Goal: Transaction & Acquisition: Book appointment/travel/reservation

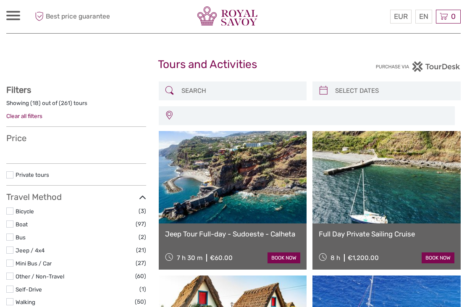
select select
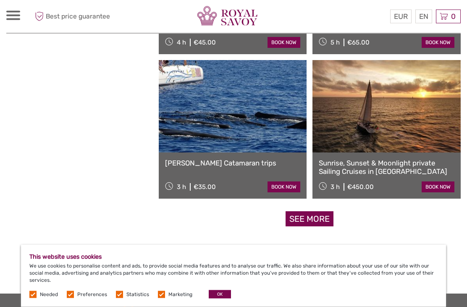
scroll to position [1226, 0]
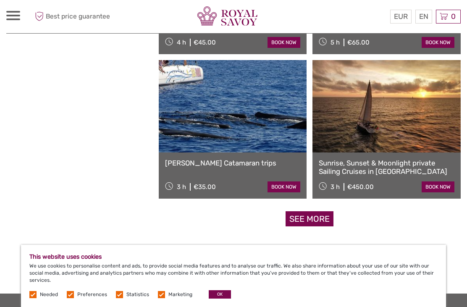
click at [316, 220] on link "See more" at bounding box center [309, 219] width 48 height 16
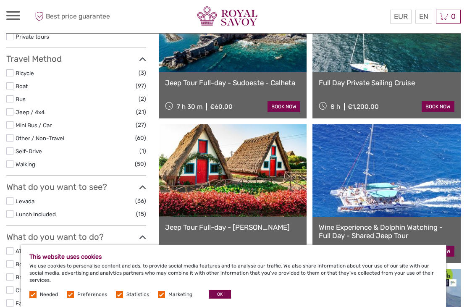
scroll to position [0, 0]
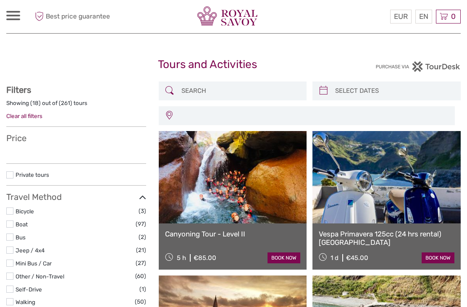
select select
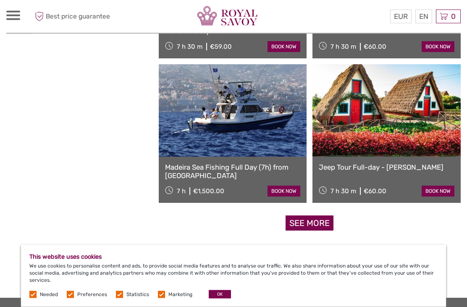
scroll to position [1222, 0]
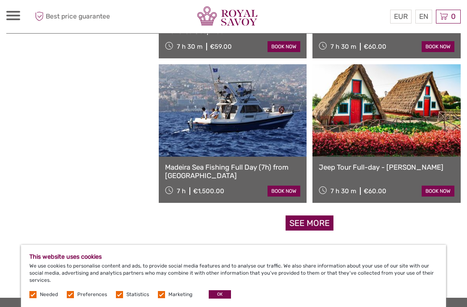
click at [312, 223] on link "See more" at bounding box center [309, 223] width 48 height 16
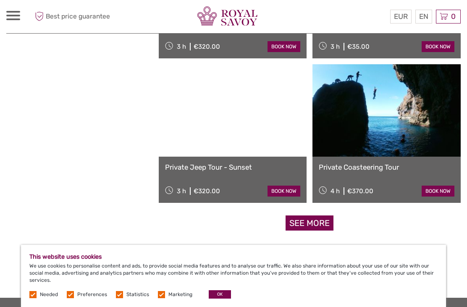
scroll to position [2529, 0]
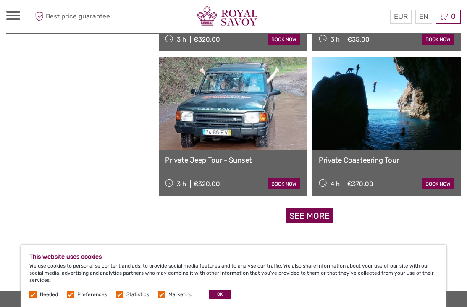
click at [314, 220] on link "See more" at bounding box center [309, 216] width 48 height 16
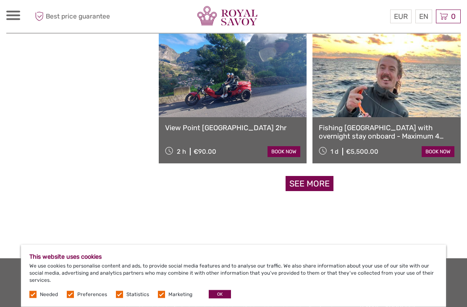
scroll to position [3860, 0]
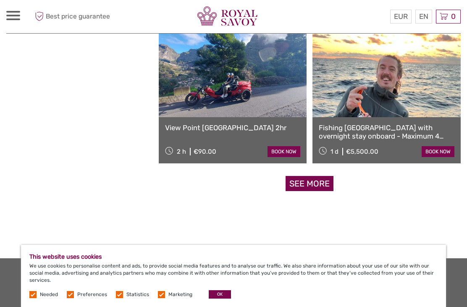
click at [314, 183] on link "See more" at bounding box center [309, 184] width 48 height 16
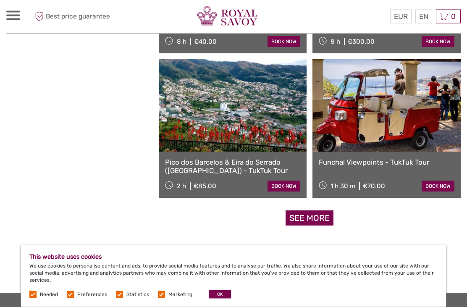
scroll to position [5127, 0]
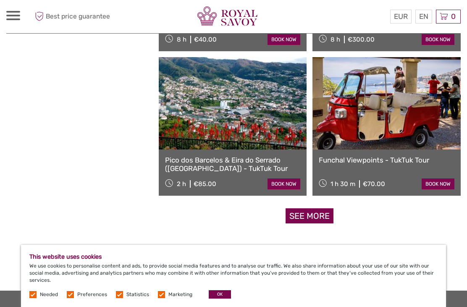
click at [319, 216] on link "See more" at bounding box center [309, 216] width 48 height 16
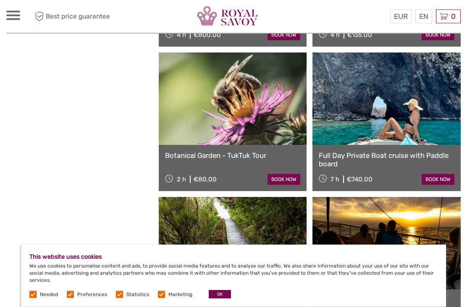
scroll to position [6143, 0]
click at [215, 158] on link "Botanical Garden - TukTuk Tour" at bounding box center [233, 155] width 136 height 8
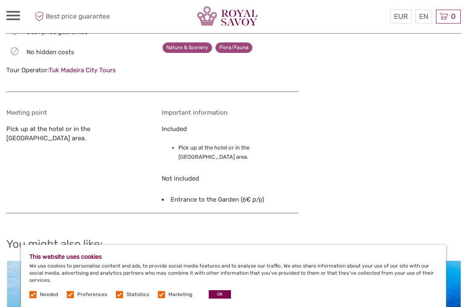
scroll to position [739, 0]
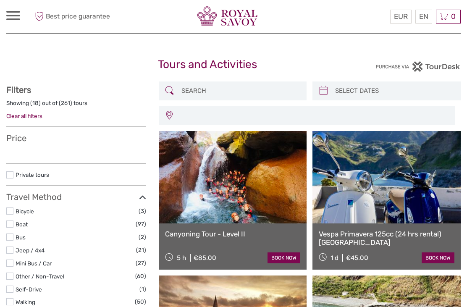
select select
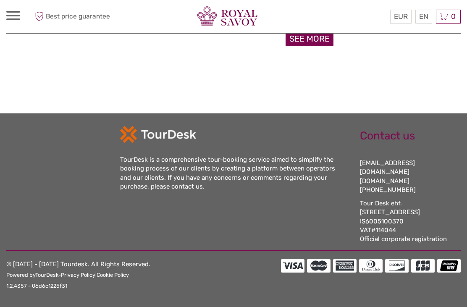
select select
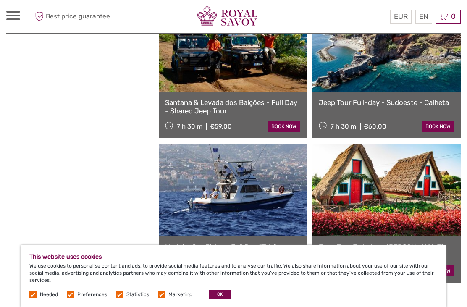
scroll to position [1142, 0]
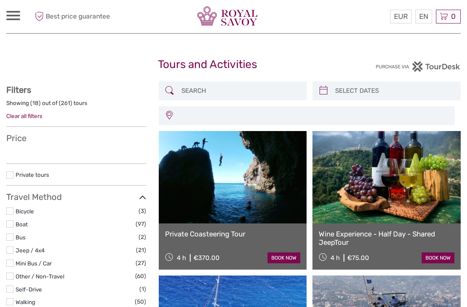
select select
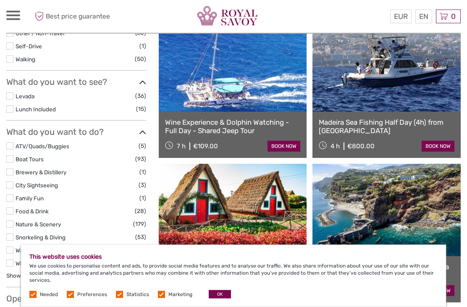
scroll to position [256, 0]
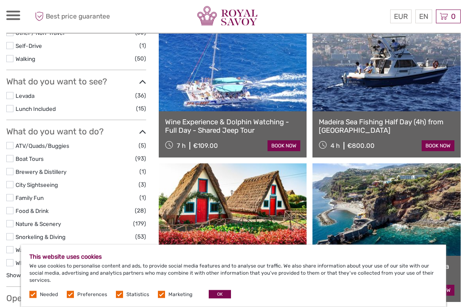
click at [13, 168] on label at bounding box center [9, 171] width 7 height 7
click at [0, 0] on input "checkbox" at bounding box center [0, 0] width 0 height 0
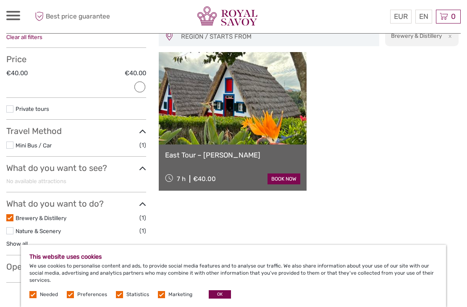
scroll to position [78, 0]
click at [13, 214] on label at bounding box center [9, 217] width 7 height 7
click at [0, 0] on input "checkbox" at bounding box center [0, 0] width 0 height 0
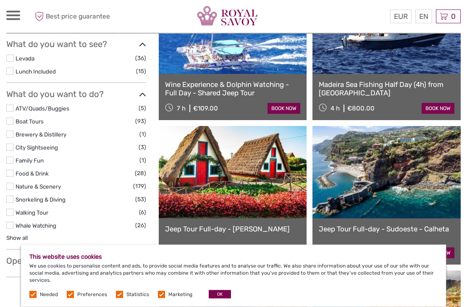
scroll to position [294, 0]
click at [13, 170] on label at bounding box center [9, 173] width 7 height 7
click at [0, 0] on input "checkbox" at bounding box center [0, 0] width 0 height 0
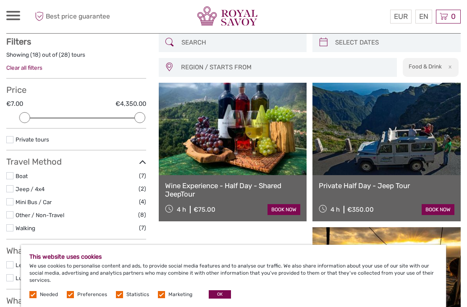
scroll to position [47, 0]
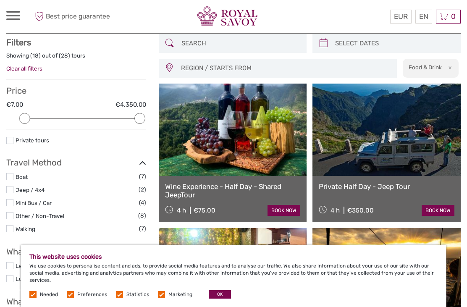
click at [214, 187] on link "Wine Experience - Half Day - Shared JeepTour" at bounding box center [233, 190] width 136 height 17
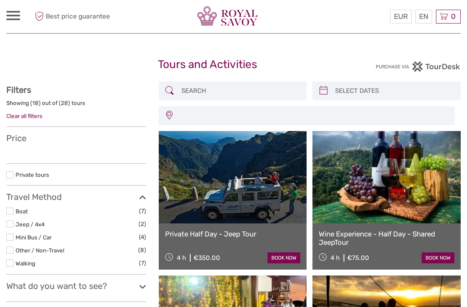
select select
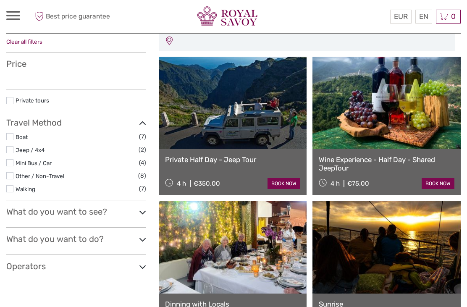
select select
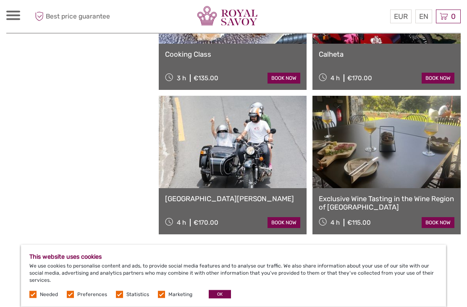
scroll to position [1190, 0]
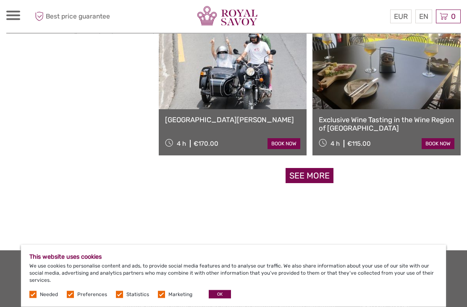
click at [317, 177] on link "See more" at bounding box center [309, 176] width 48 height 16
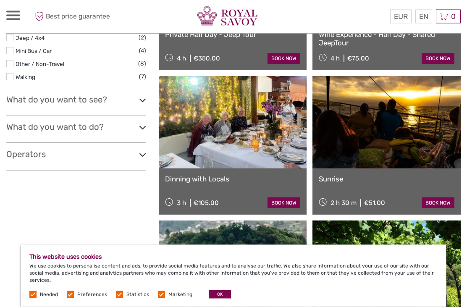
scroll to position [198, 0]
